Goal: Transaction & Acquisition: Obtain resource

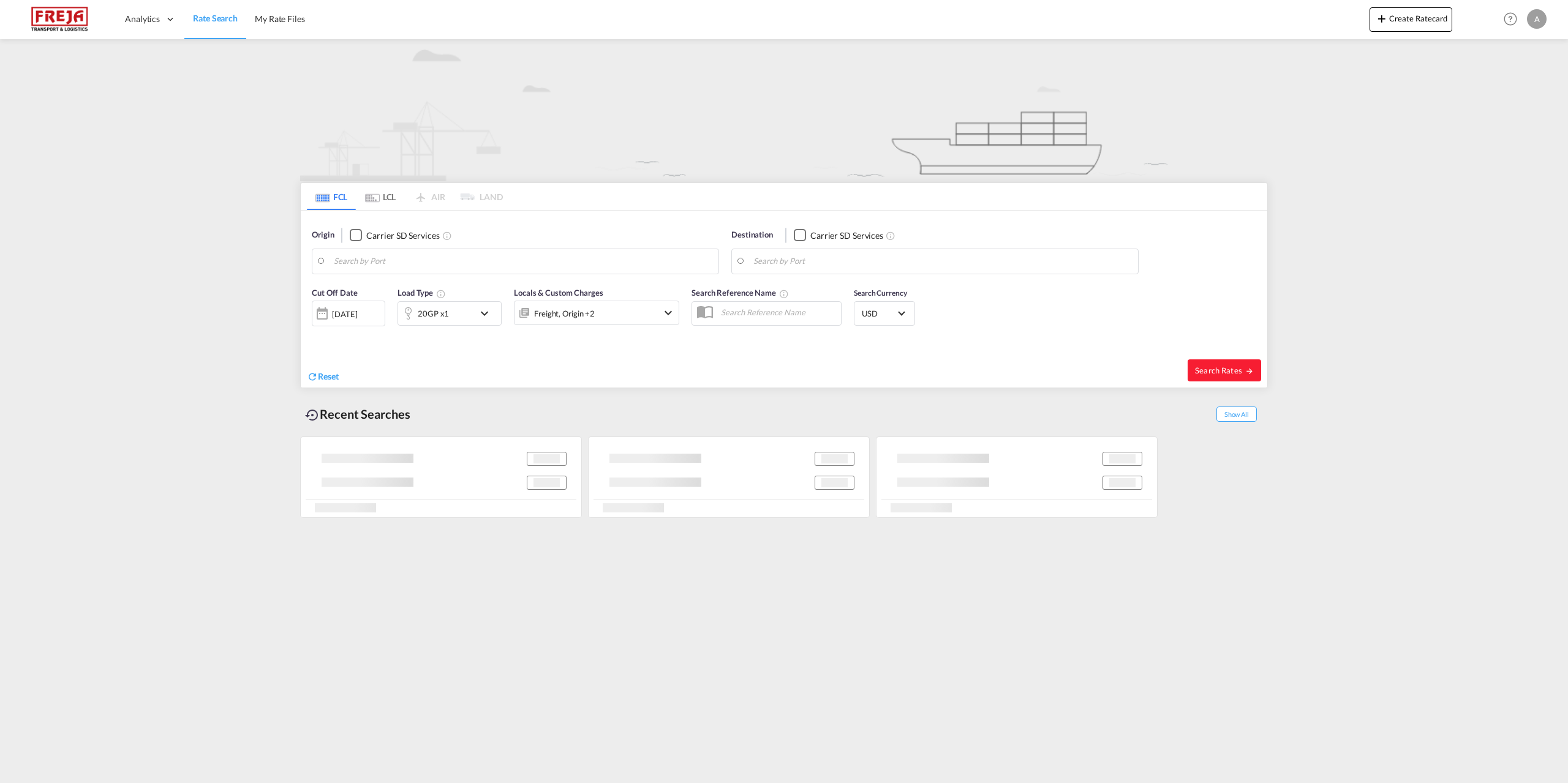
type input "[GEOGRAPHIC_DATA], [GEOGRAPHIC_DATA]"
type input "[GEOGRAPHIC_DATA], ECGYE"
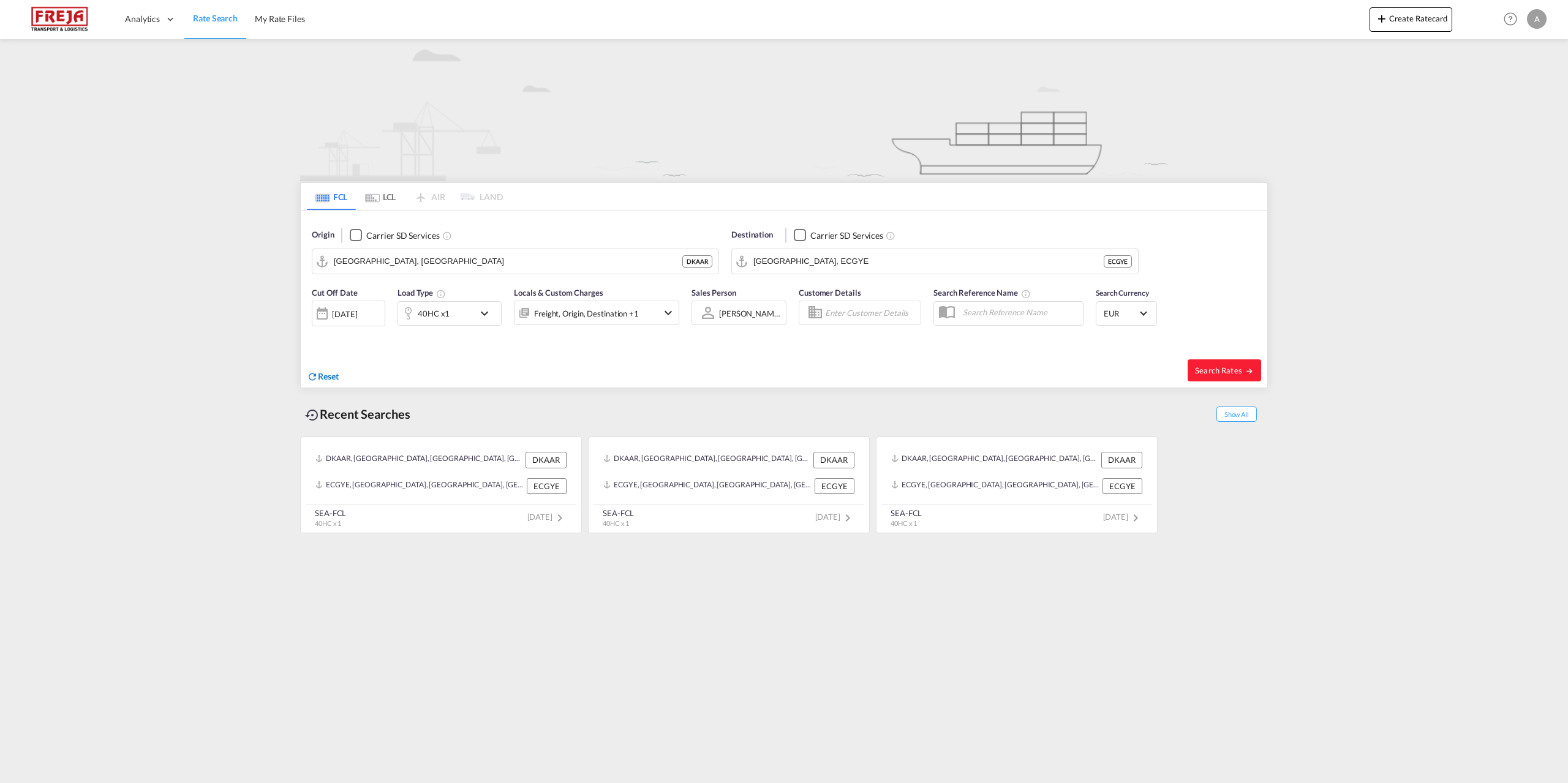
click at [326, 378] on span "Reset" at bounding box center [328, 376] width 21 height 10
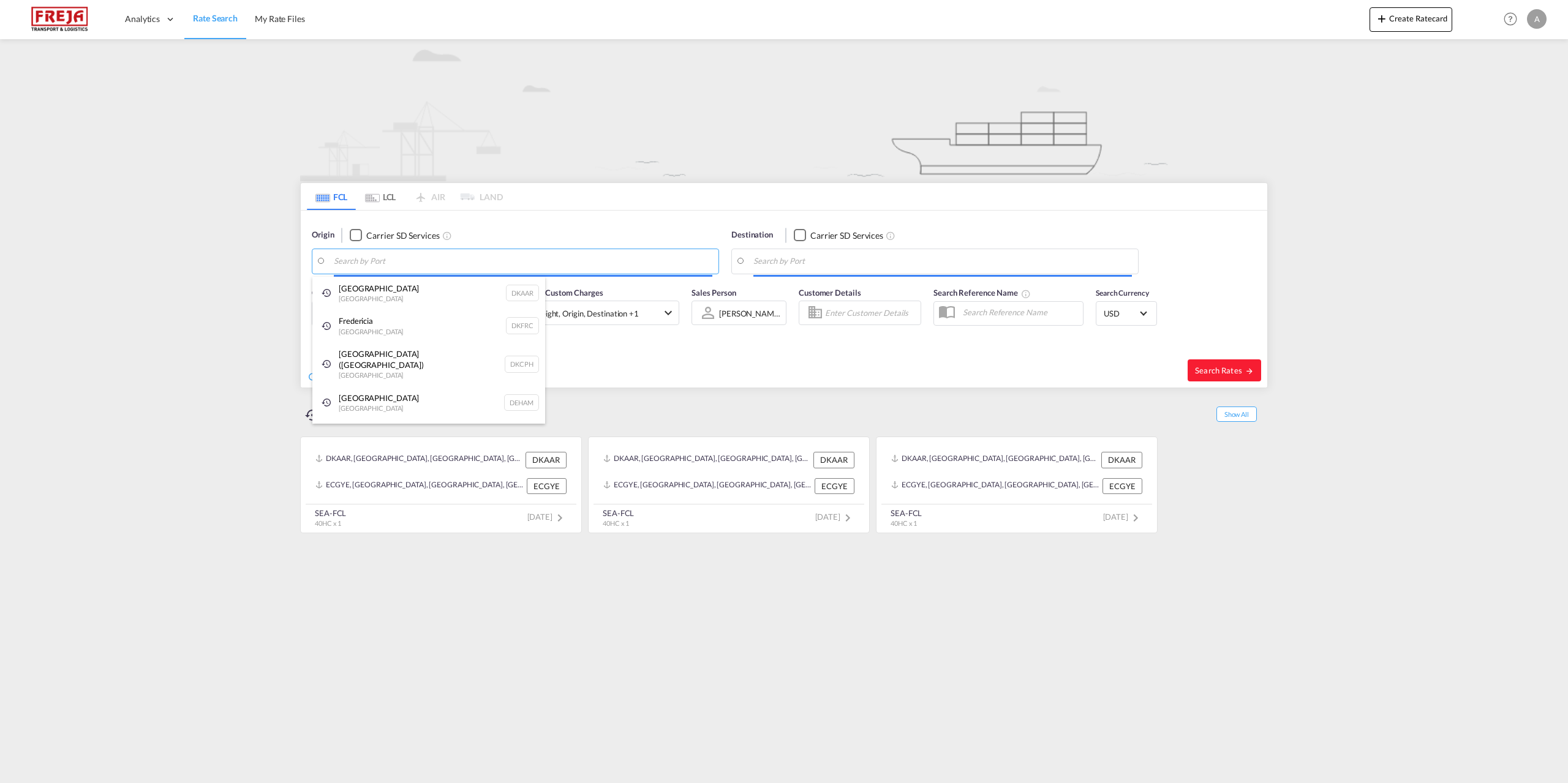
click at [382, 265] on body "Analytics Reports Dashboard Rate Search My Rate Files Analytics" at bounding box center [784, 392] width 1568 height 783
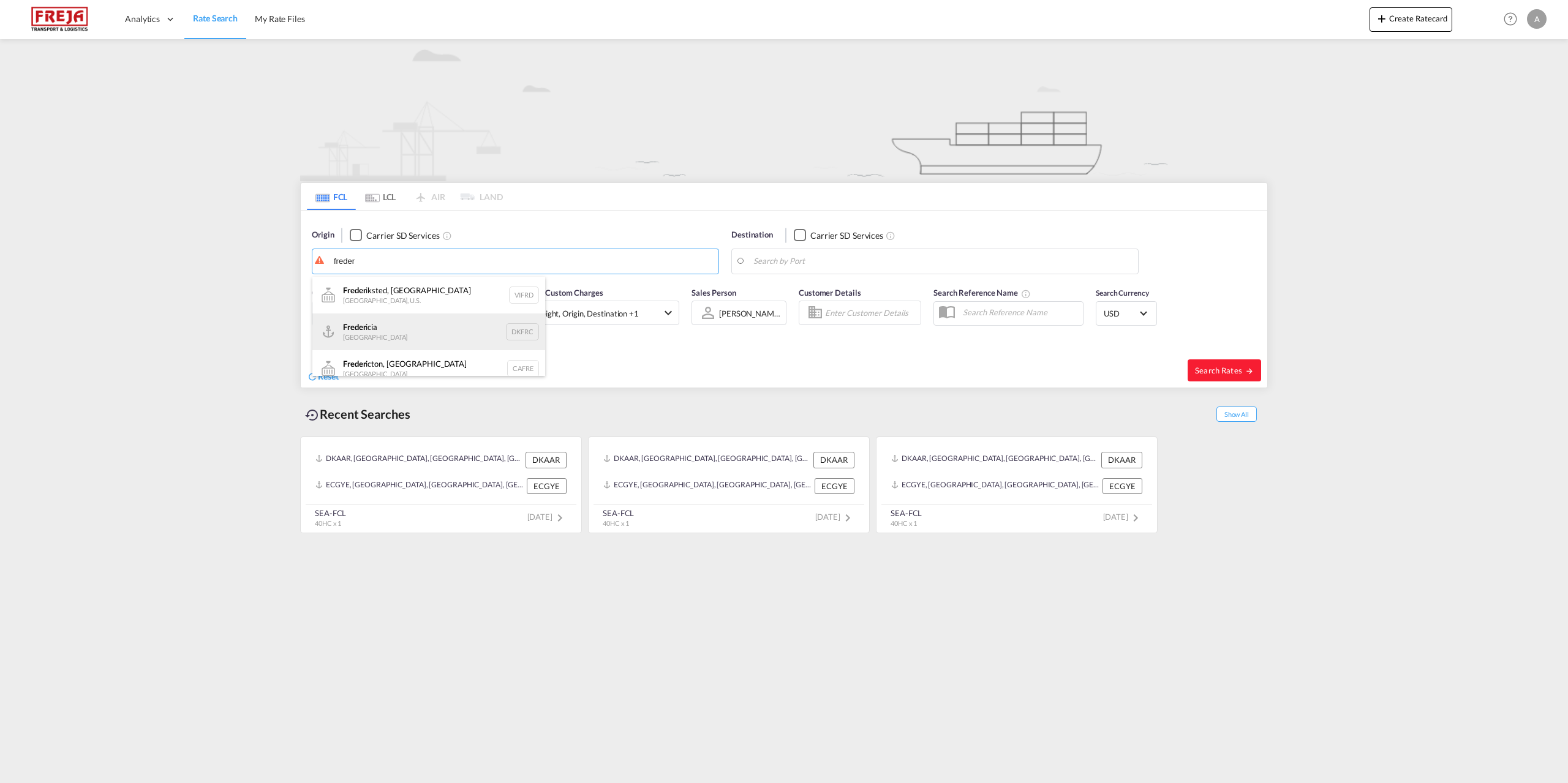
click at [392, 324] on div "Freder icia [GEOGRAPHIC_DATA] DKFRC" at bounding box center [428, 331] width 233 height 36
type input "[GEOGRAPHIC_DATA], DKFRC"
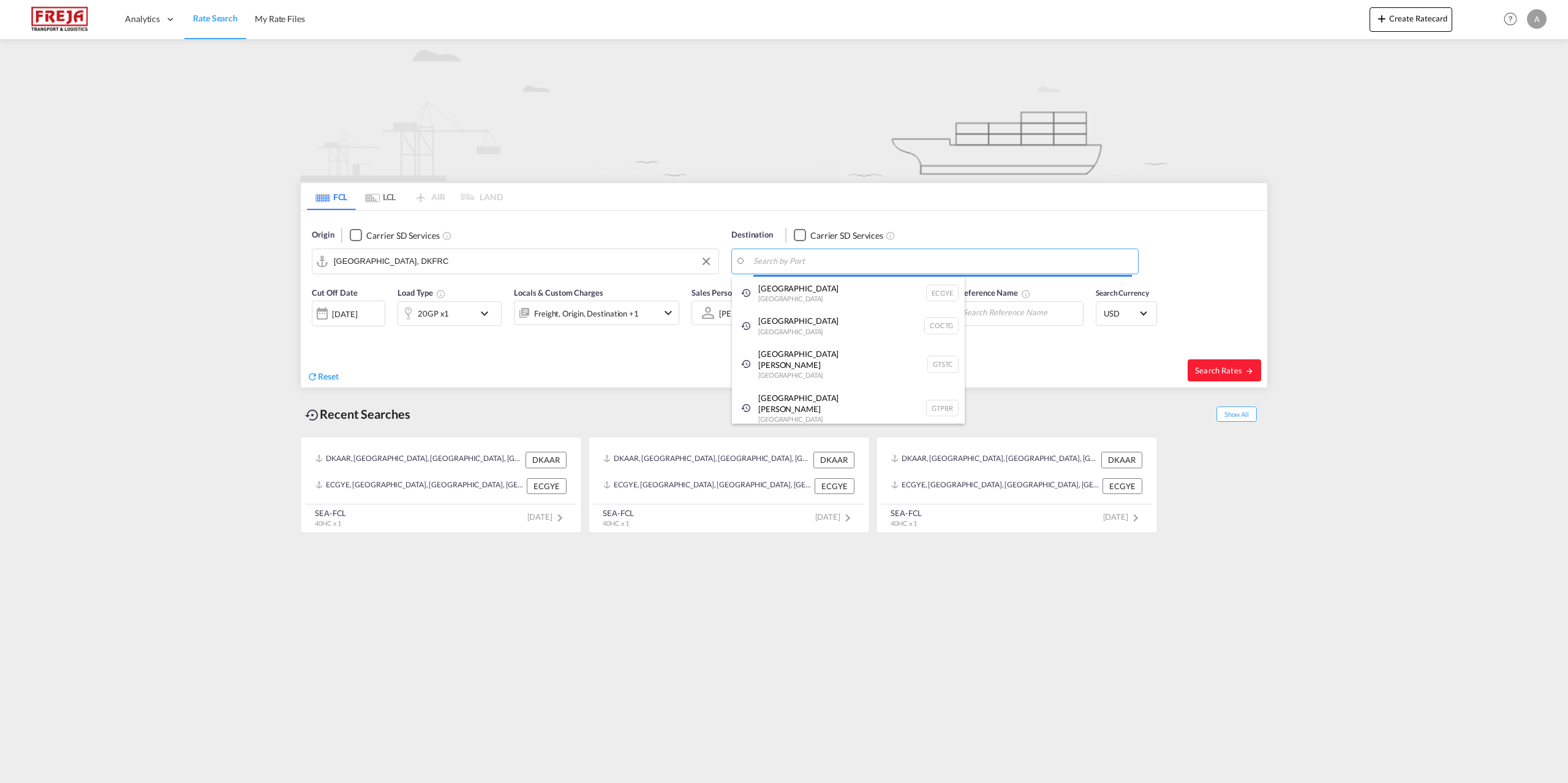
click at [796, 267] on body "Analytics Reports Dashboard Rate Search My Rate Files Analytics" at bounding box center [784, 392] width 1568 height 783
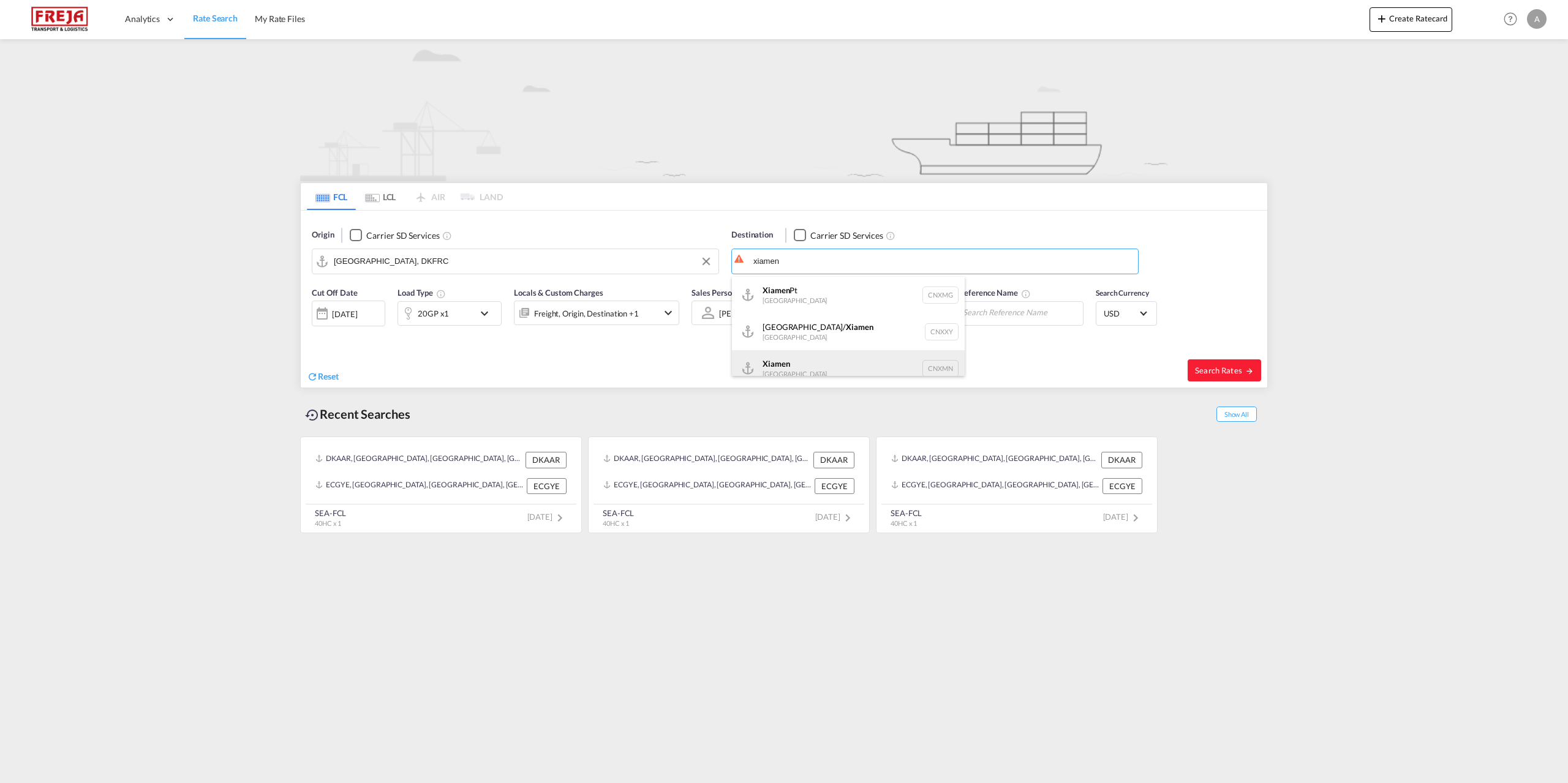
scroll to position [11, 0]
click at [778, 357] on div "Xiamen [GEOGRAPHIC_DATA] CNXMN" at bounding box center [847, 357] width 233 height 36
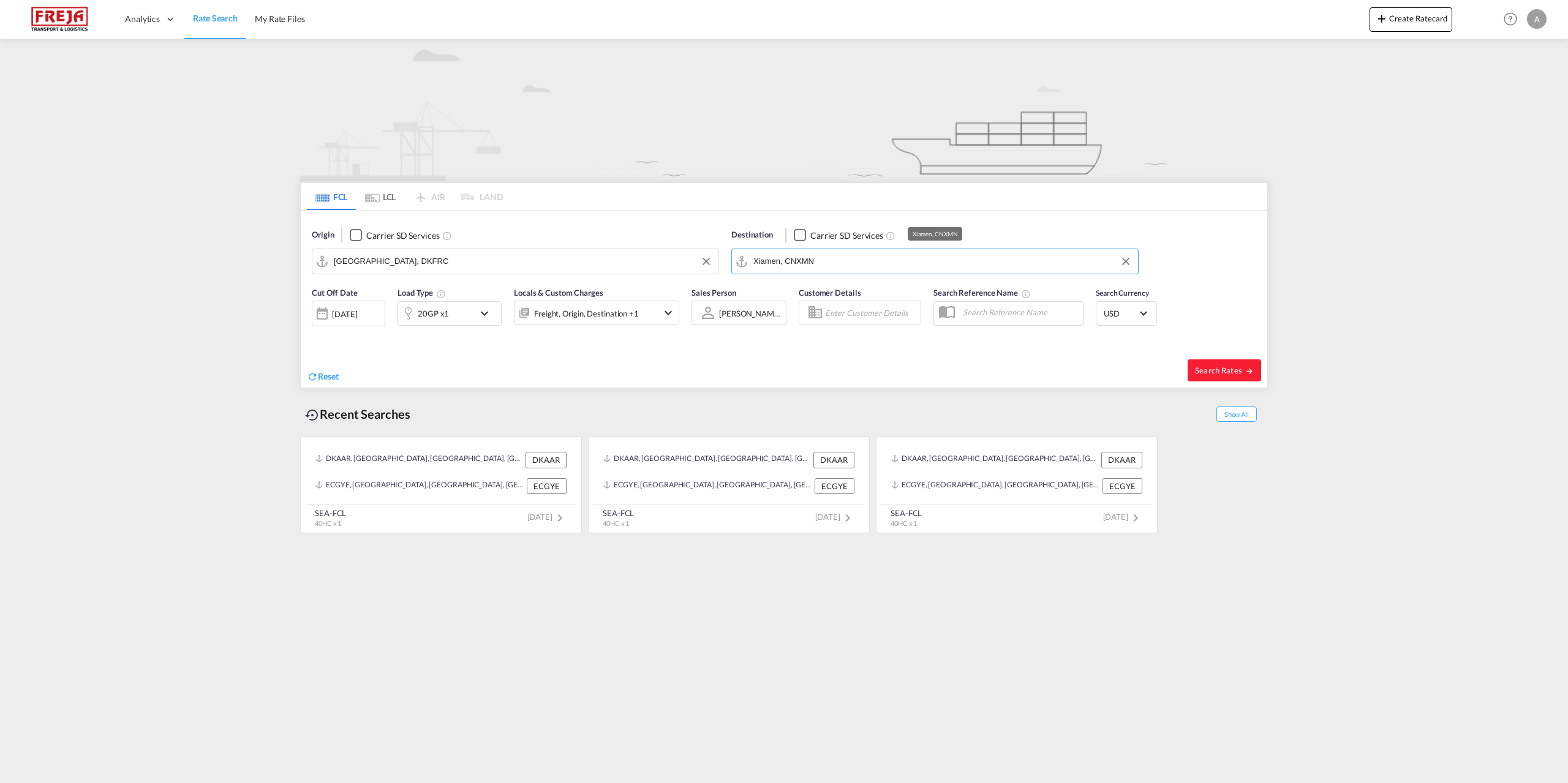
click at [898, 260] on input "Xiamen, CNXMN" at bounding box center [943, 261] width 379 height 19
type input "Xiamen, CNXMN"
click at [787, 298] on div "Xiamen [GEOGRAPHIC_DATA] CNXMN" at bounding box center [847, 291] width 233 height 36
click at [1212, 363] on button "Search Rates" at bounding box center [1224, 370] width 74 height 22
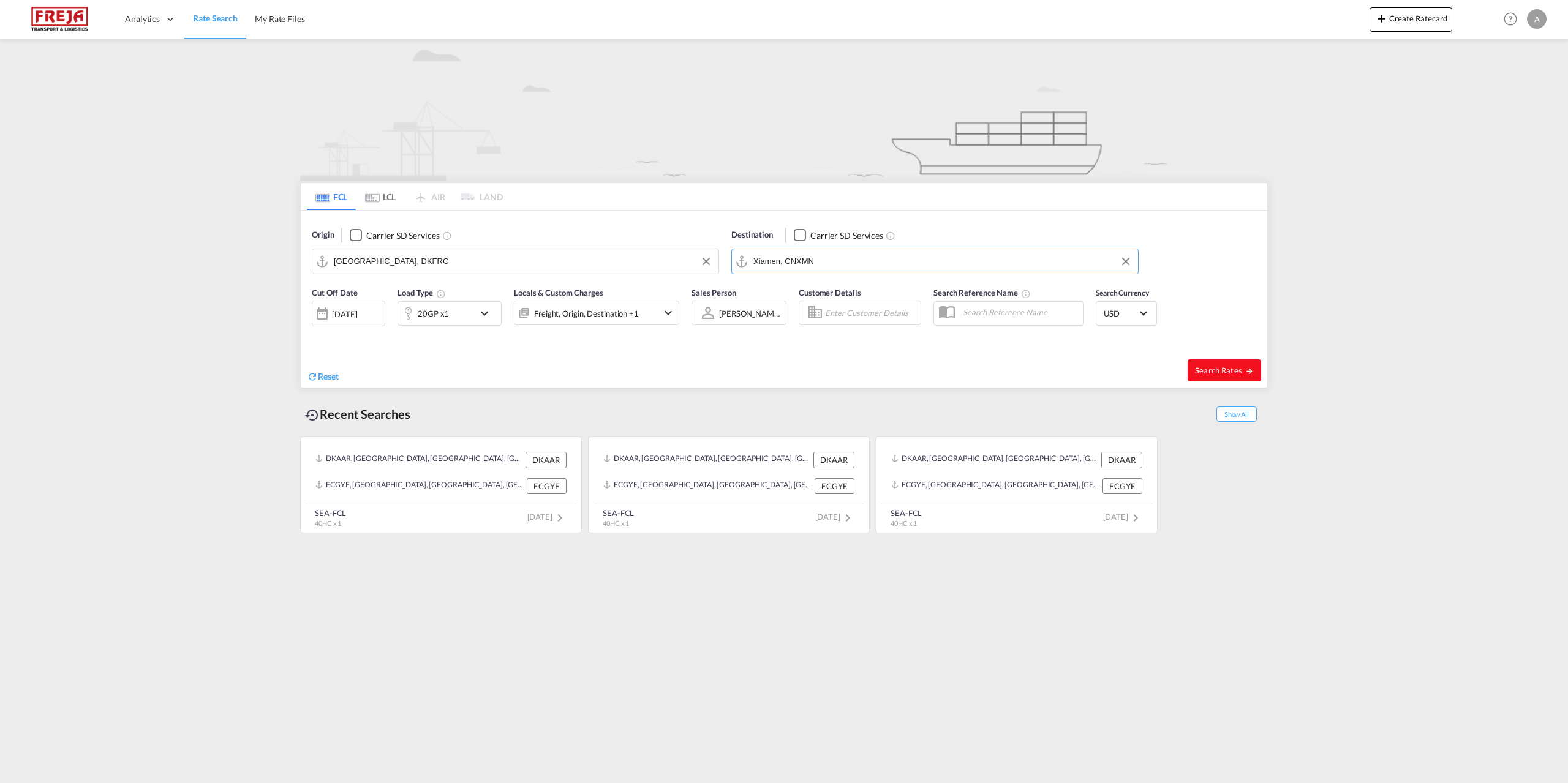
type input "DKFRC to CNXMN / [DATE]"
